Goal: Contribute content

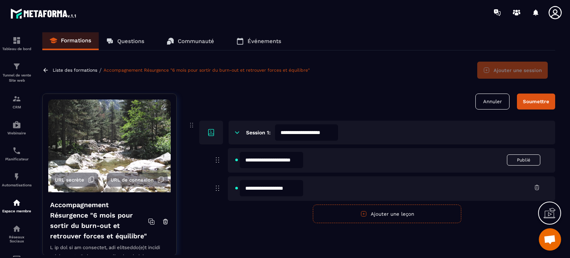
scroll to position [1122, 0]
click at [190, 124] on icon at bounding box center [192, 125] width 8 height 9
click at [295, 160] on input "**********" at bounding box center [271, 160] width 63 height 16
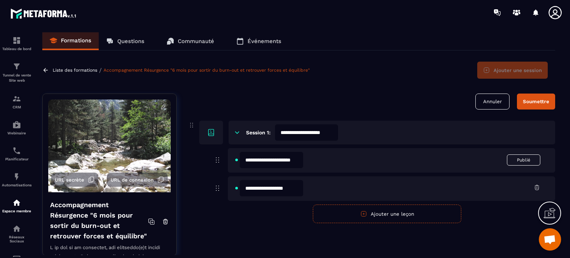
click at [295, 160] on input "**********" at bounding box center [271, 160] width 63 height 16
click at [339, 164] on div "**********" at bounding box center [391, 160] width 327 height 24
click at [531, 99] on div "Soumettre" at bounding box center [536, 102] width 26 height 6
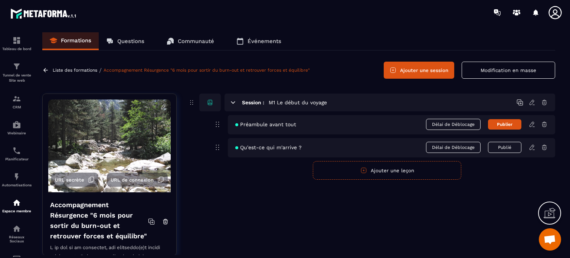
click at [532, 148] on icon at bounding box center [532, 147] width 7 height 7
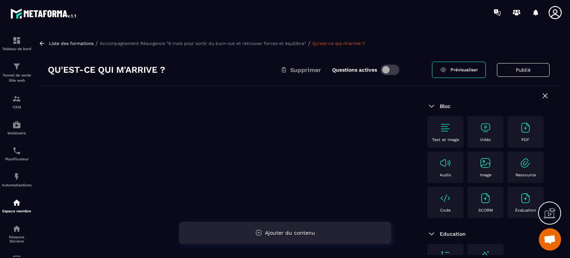
click at [279, 233] on span "Ajouter du contenu" at bounding box center [290, 233] width 50 height 6
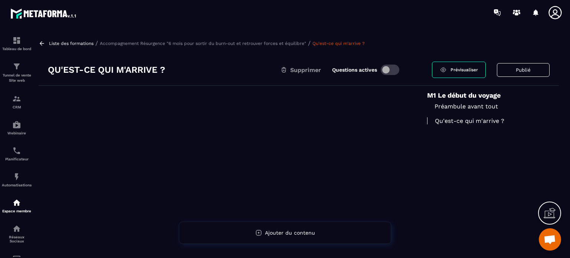
click at [456, 121] on p "Qu'est-ce qui m'arrive ?" at bounding box center [488, 120] width 122 height 7
click at [461, 70] on span "Prévisualiser" at bounding box center [464, 69] width 27 height 5
click at [514, 72] on button "Publié" at bounding box center [523, 70] width 53 height 14
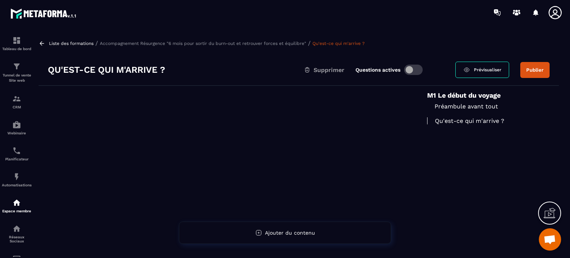
click at [451, 120] on p "Qu'est-ce qui m'arrive ?" at bounding box center [488, 120] width 122 height 7
click at [451, 121] on p "Qu'est-ce qui m'arrive ?" at bounding box center [488, 120] width 122 height 7
click at [457, 120] on p "Qu'est-ce qui m'arrive ?" at bounding box center [488, 120] width 122 height 7
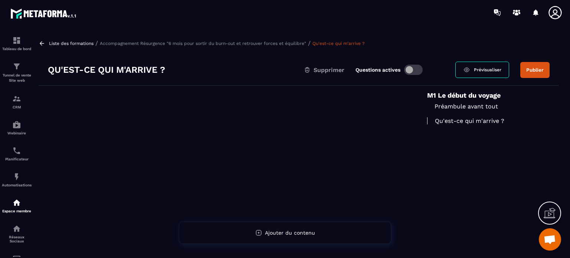
click at [530, 69] on button "Publier" at bounding box center [534, 70] width 29 height 16
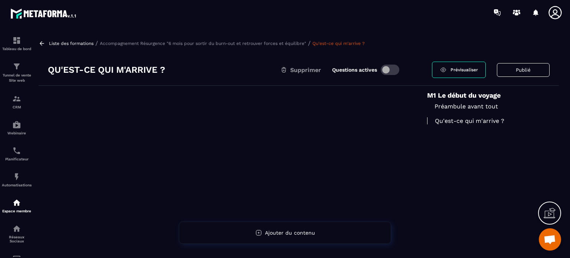
click at [458, 99] on h6 "M1 Le début du voyage" at bounding box center [488, 95] width 122 height 8
click at [455, 107] on p "Préambule avant tout" at bounding box center [488, 106] width 122 height 7
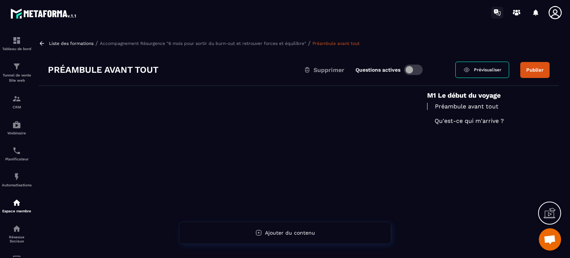
click at [496, 12] on icon at bounding box center [497, 13] width 12 height 12
click at [453, 107] on p "Préambule avant tout" at bounding box center [488, 106] width 122 height 7
click at [453, 106] on p "Préambule avant tout" at bounding box center [488, 106] width 122 height 7
click at [531, 68] on button "Publier" at bounding box center [534, 70] width 29 height 16
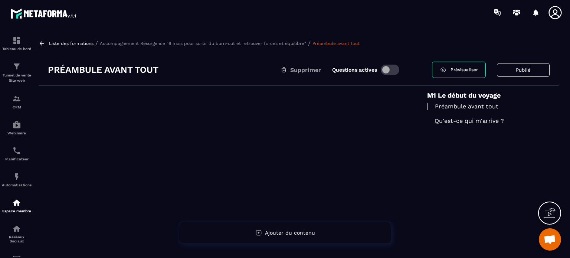
click at [452, 105] on p "Préambule avant tout" at bounding box center [488, 106] width 122 height 7
click at [386, 72] on span at bounding box center [390, 70] width 19 height 10
click at [396, 70] on span at bounding box center [390, 70] width 19 height 10
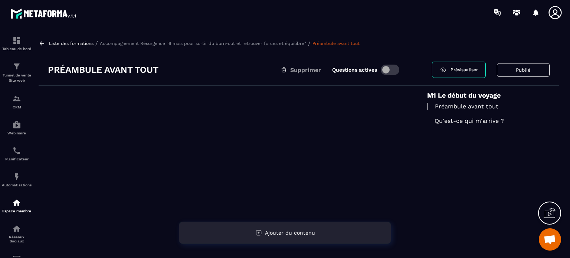
click at [275, 232] on span "Ajouter du contenu" at bounding box center [290, 233] width 50 height 6
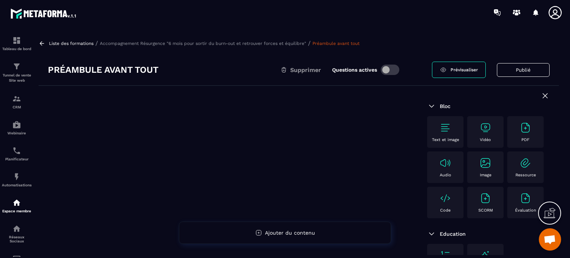
click at [520, 134] on img at bounding box center [526, 128] width 12 height 12
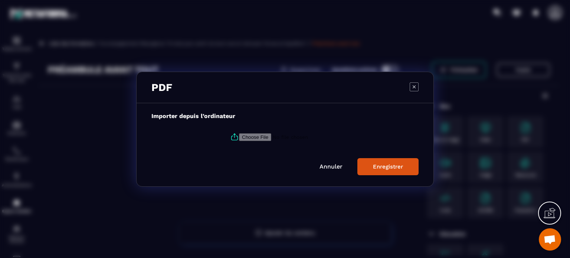
click at [260, 137] on input "Modal window" at bounding box center [289, 137] width 101 height 8
type input "**********"
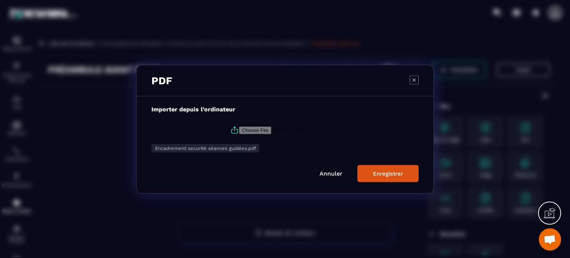
click at [384, 175] on div "Enregistrer" at bounding box center [388, 173] width 30 height 7
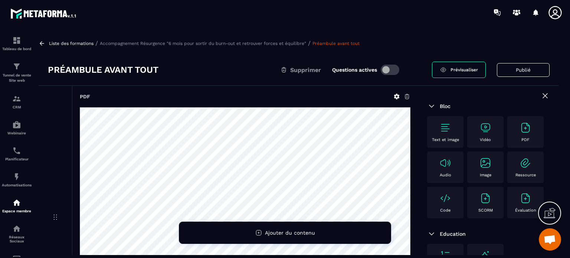
click at [541, 95] on icon at bounding box center [545, 95] width 9 height 9
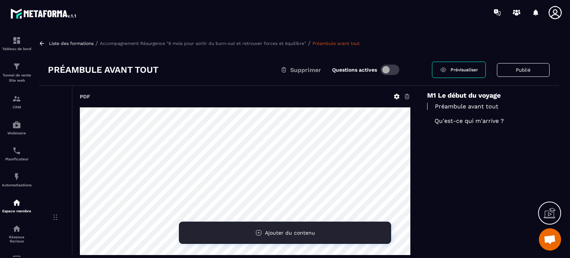
click at [275, 231] on span "Ajouter du contenu" at bounding box center [290, 233] width 50 height 6
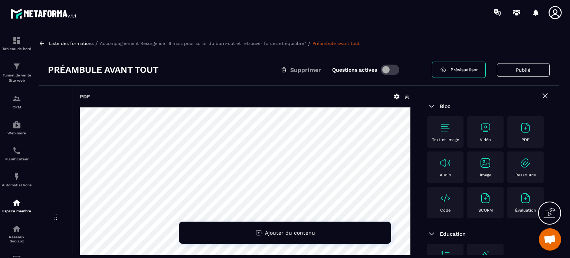
click at [485, 129] on img at bounding box center [485, 128] width 12 height 12
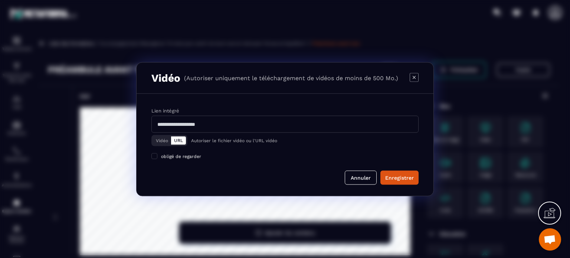
click at [161, 141] on button "Vidéo" at bounding box center [162, 140] width 18 height 8
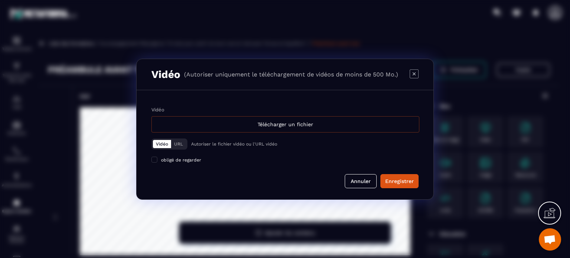
click at [270, 121] on div "Télécharger un fichier" at bounding box center [285, 124] width 268 height 16
click at [0, 0] on input "Vidéo Télécharger un fichier" at bounding box center [0, 0] width 0 height 0
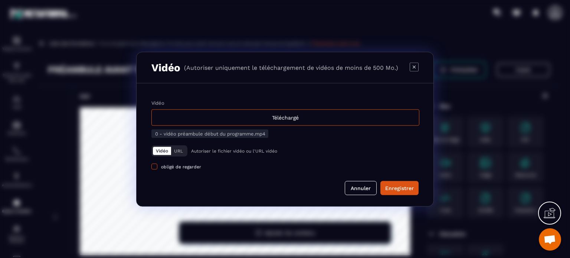
click at [154, 164] on span "Modal window" at bounding box center [154, 166] width 6 height 6
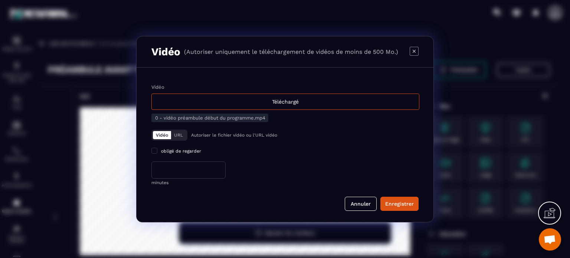
click at [166, 169] on input "*" at bounding box center [188, 169] width 74 height 17
type input "*"
click at [389, 202] on div "Enregistrer" at bounding box center [399, 203] width 29 height 7
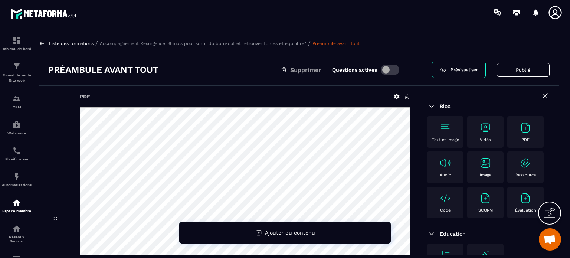
click at [541, 94] on icon at bounding box center [545, 95] width 9 height 9
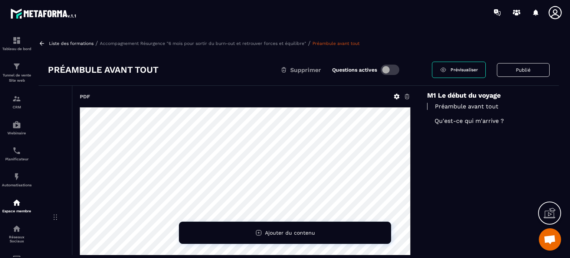
click at [449, 121] on p "Qu'est-ce qui m'arrive ?" at bounding box center [488, 120] width 122 height 7
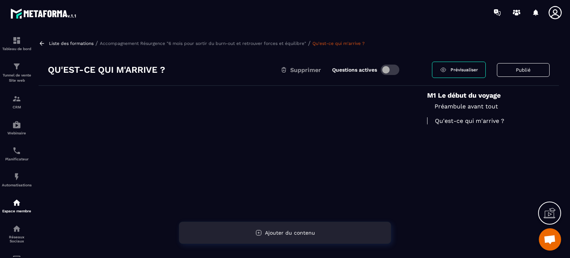
click at [277, 232] on span "Ajouter du contenu" at bounding box center [290, 233] width 50 height 6
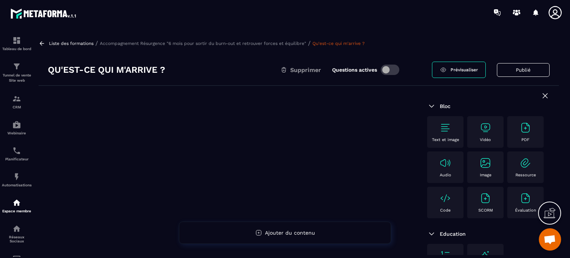
click at [543, 96] on icon at bounding box center [545, 96] width 4 height 4
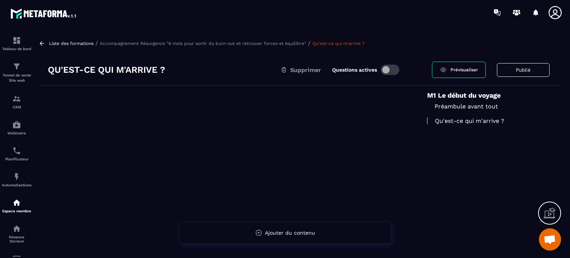
click at [515, 70] on button "Publié" at bounding box center [523, 70] width 53 height 14
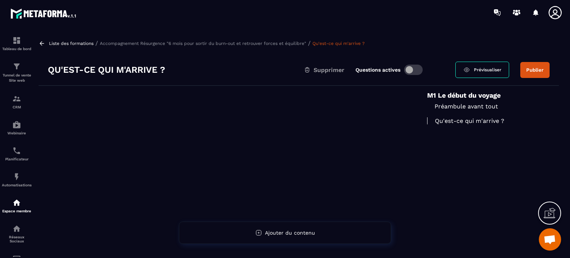
click at [231, 44] on p "Accompagnement Résurgence "6 mois pour sortir du burn-out et retrouver forces e…" at bounding box center [203, 43] width 206 height 5
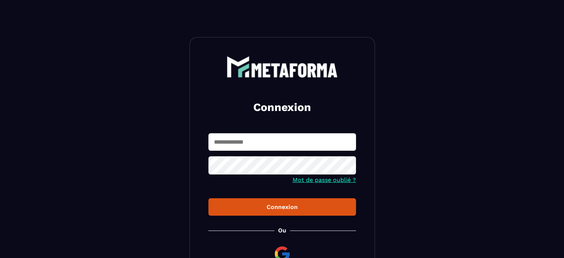
click at [250, 145] on input "text" at bounding box center [283, 141] width 148 height 17
type input "**********"
click at [270, 209] on div "Connexion" at bounding box center [282, 206] width 136 height 7
